Goal: Task Accomplishment & Management: Use online tool/utility

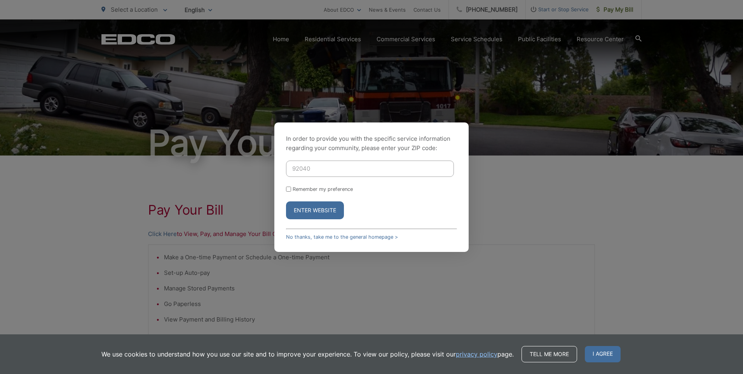
type input "92040"
click at [295, 211] on button "Enter Website" at bounding box center [315, 210] width 58 height 18
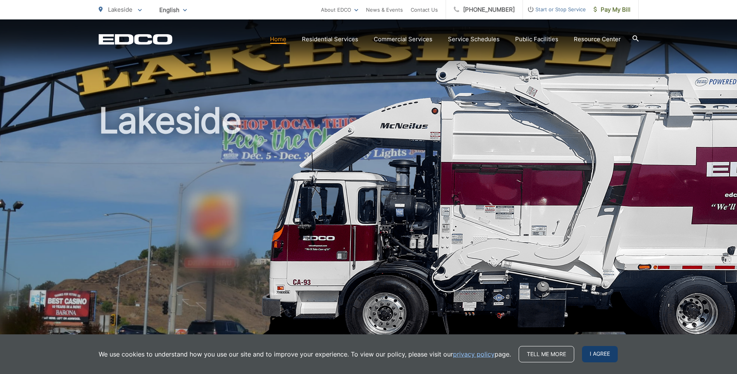
click at [593, 349] on span "I agree" at bounding box center [600, 354] width 36 height 16
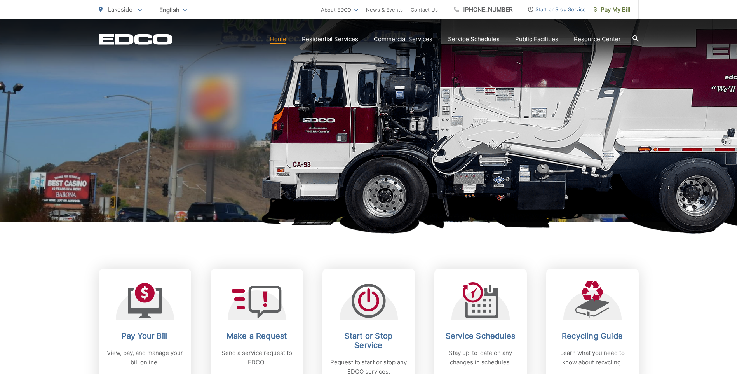
scroll to position [194, 0]
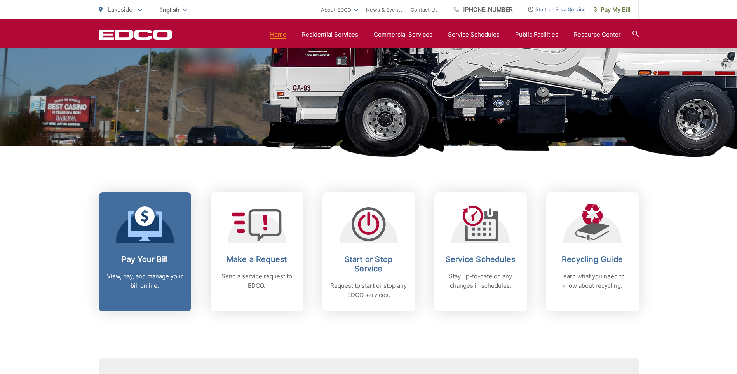
click at [139, 218] on icon at bounding box center [145, 216] width 20 height 20
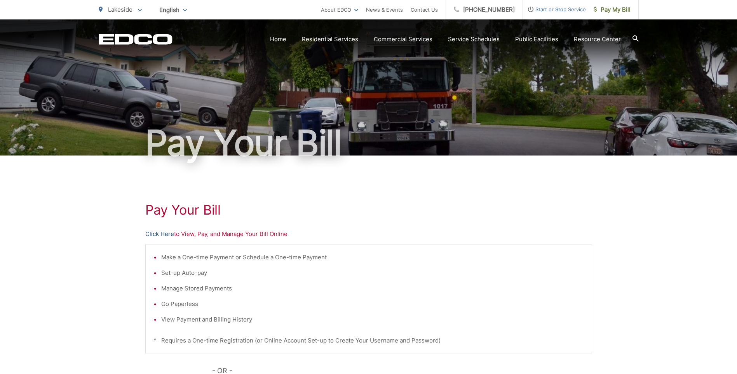
click at [146, 232] on link "Click Here" at bounding box center [159, 233] width 29 height 9
